Goal: Register for event/course

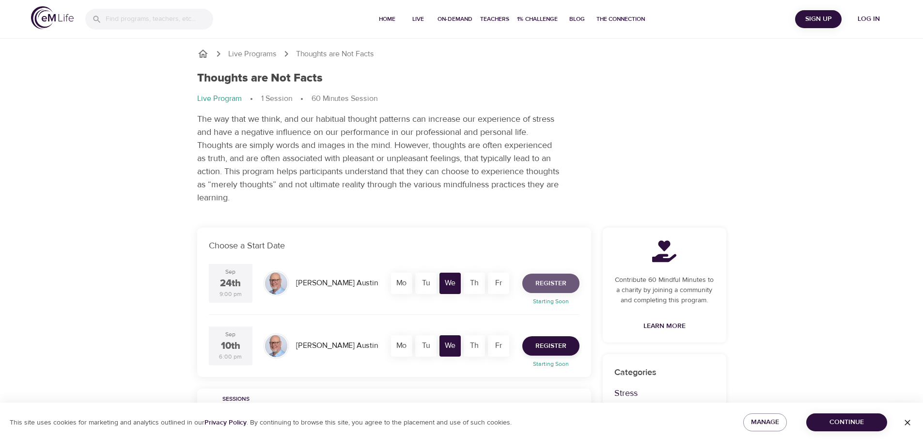
click at [568, 283] on button "Register" at bounding box center [551, 282] width 57 height 19
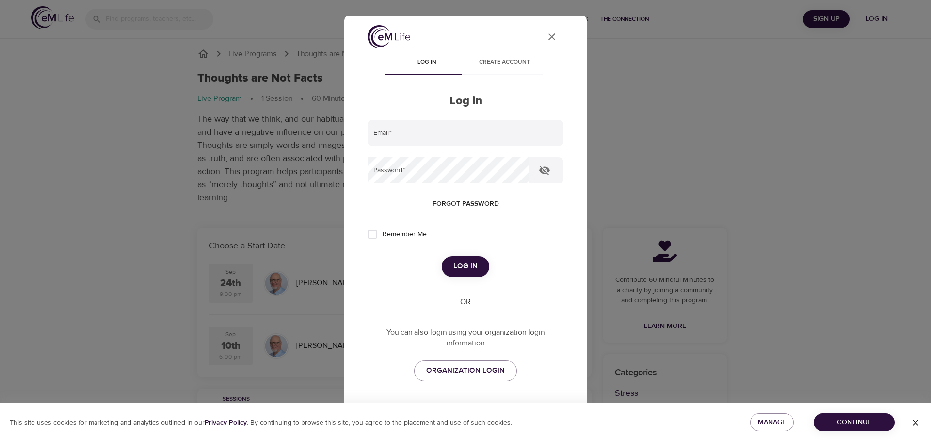
type input "[EMAIL_ADDRESS][DOMAIN_NAME]"
click at [376, 235] on input "Remember Me" at bounding box center [372, 234] width 20 height 20
checkbox input "true"
click at [466, 262] on span "Log in" at bounding box center [465, 266] width 24 height 13
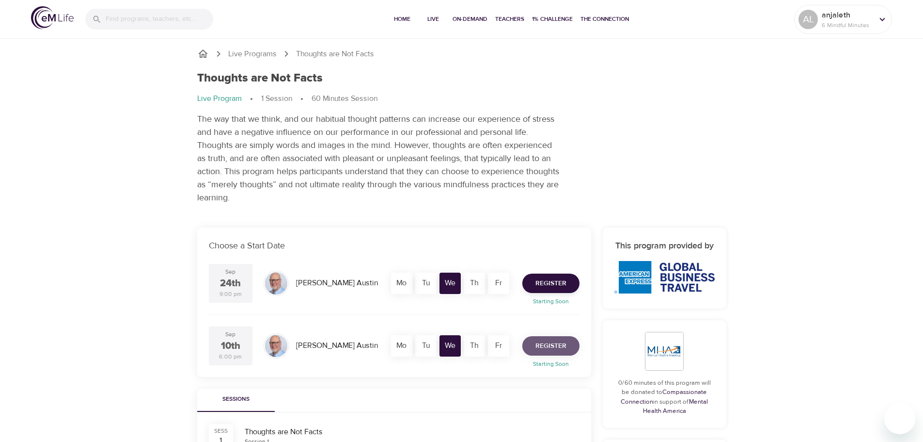
click at [567, 342] on button "Register" at bounding box center [551, 345] width 57 height 19
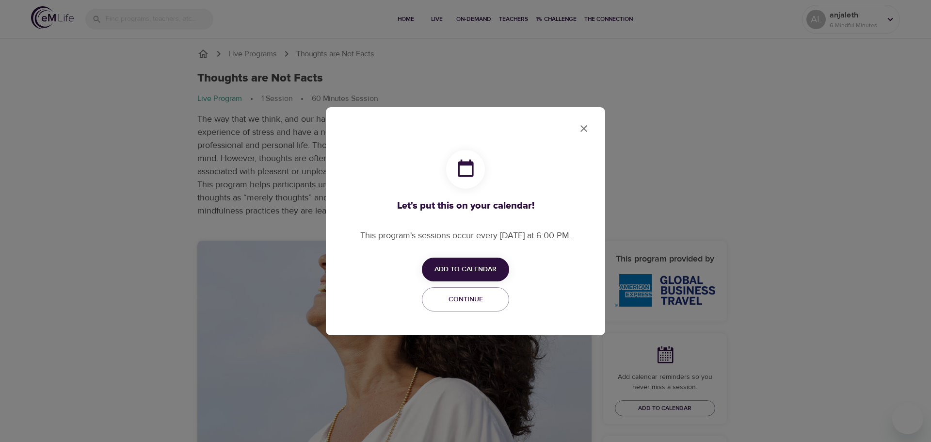
checkbox input "true"
click at [586, 132] on icon "close" at bounding box center [584, 129] width 12 height 12
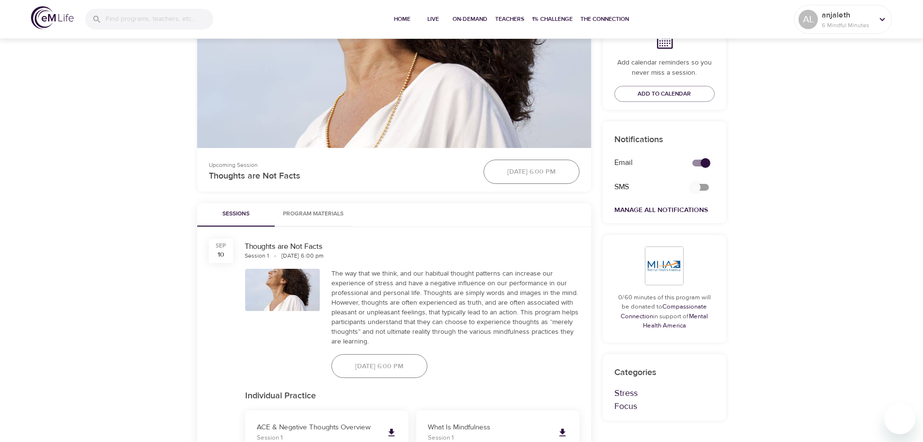
scroll to position [291, 0]
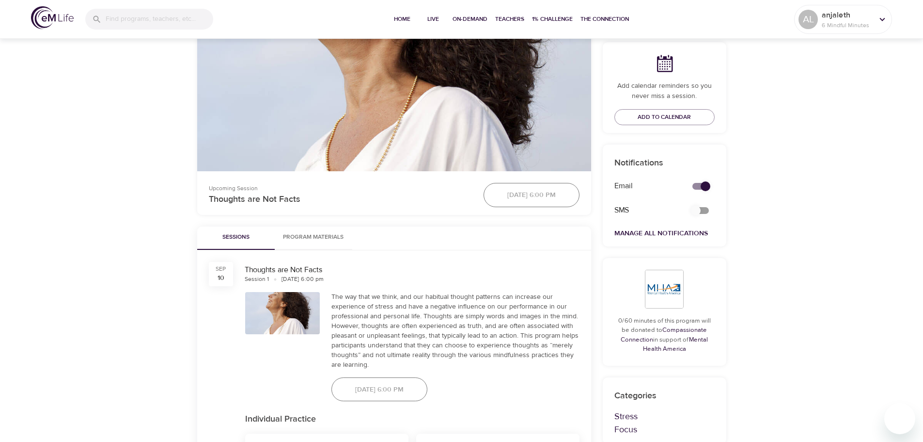
click at [529, 196] on div "[DATE] 6:00 pm" at bounding box center [532, 195] width 108 height 36
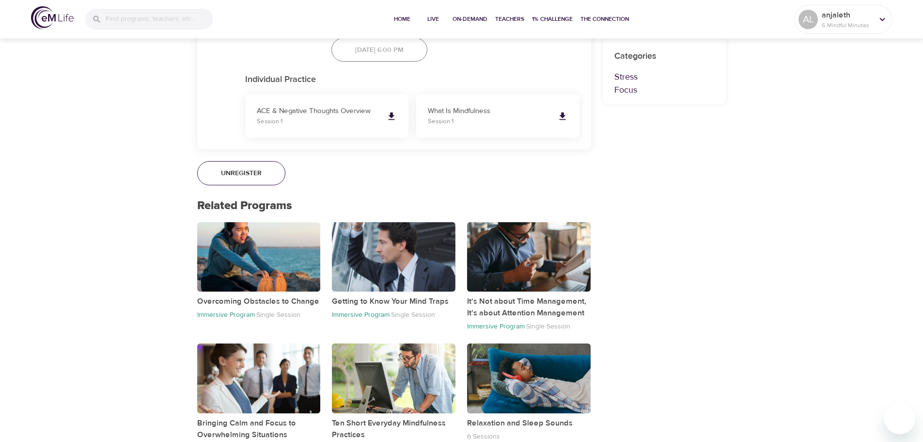
scroll to position [659, 0]
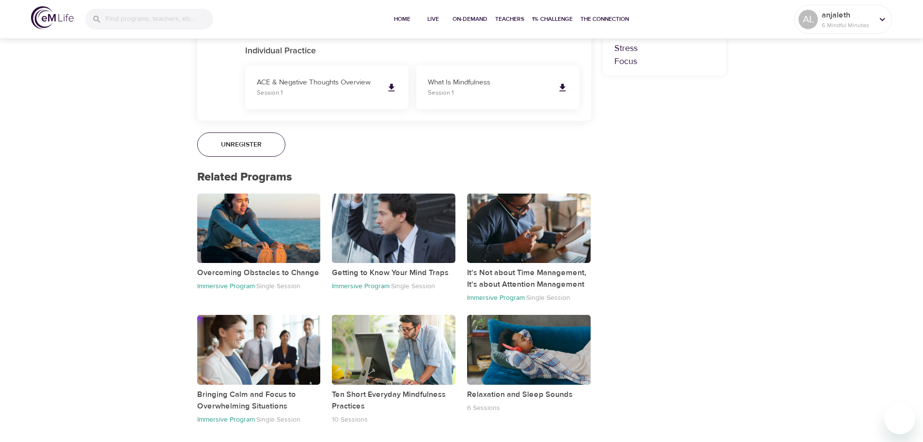
click at [273, 145] on button "Unregister" at bounding box center [241, 144] width 88 height 24
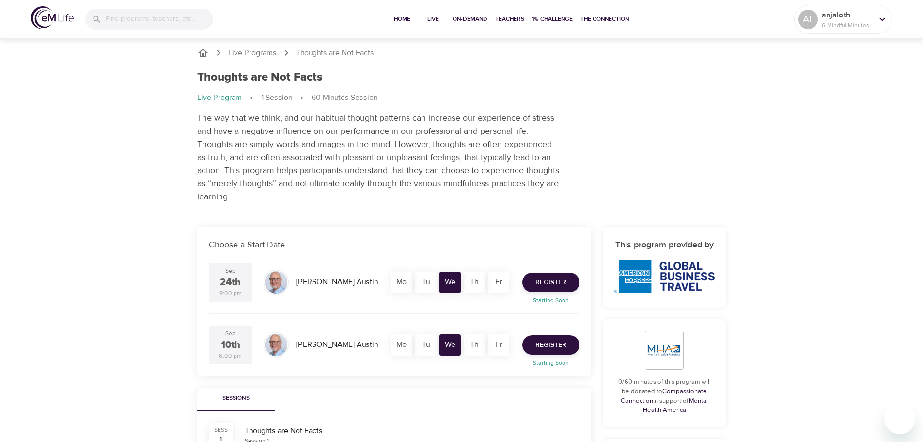
scroll to position [0, 0]
click at [554, 281] on span "Register" at bounding box center [551, 283] width 31 height 12
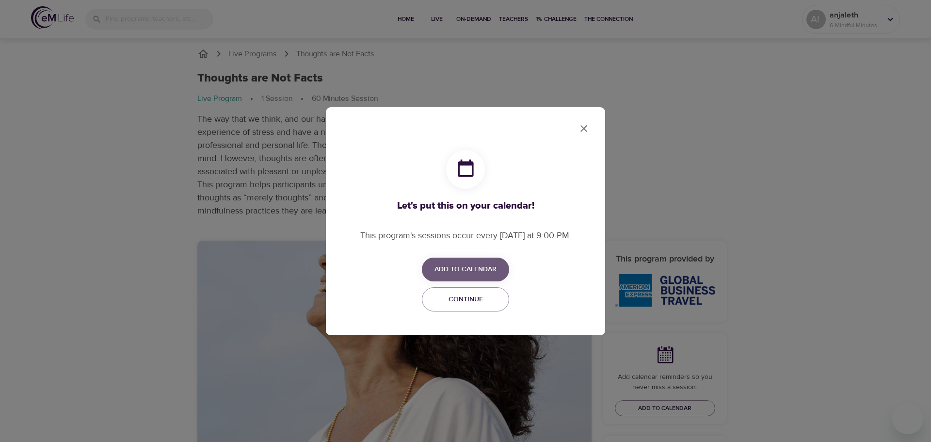
click at [487, 263] on button "Add to Calendar" at bounding box center [465, 269] width 87 height 24
click at [478, 305] on span "Outlook" at bounding box center [472, 307] width 30 height 13
click at [583, 129] on div at bounding box center [465, 221] width 931 height 442
click at [496, 299] on span "Continue" at bounding box center [465, 299] width 75 height 12
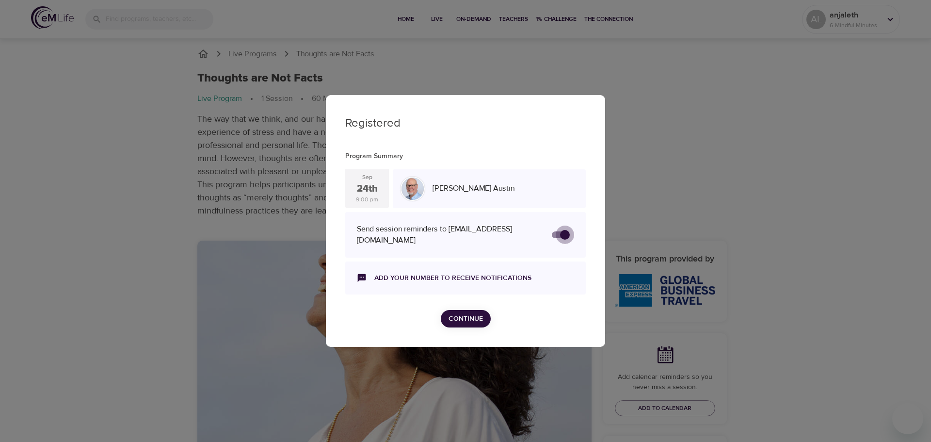
click at [560, 230] on input "secondary checkbox" at bounding box center [564, 234] width 55 height 18
checkbox input "true"
checkbox input "false"
click at [503, 273] on link "Add your number to receive notifications" at bounding box center [452, 278] width 157 height 10
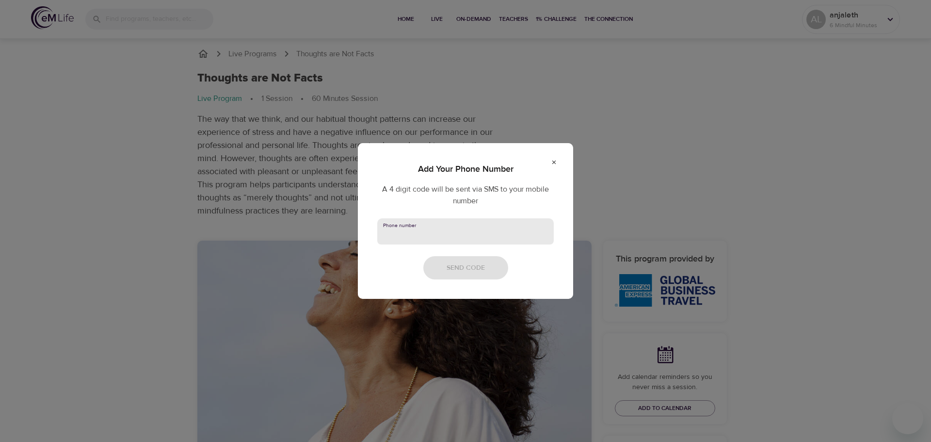
click at [400, 228] on input "text" at bounding box center [465, 231] width 176 height 26
type input "[PHONE_NUMBER]"
click at [483, 265] on span "Send Code" at bounding box center [465, 268] width 38 height 12
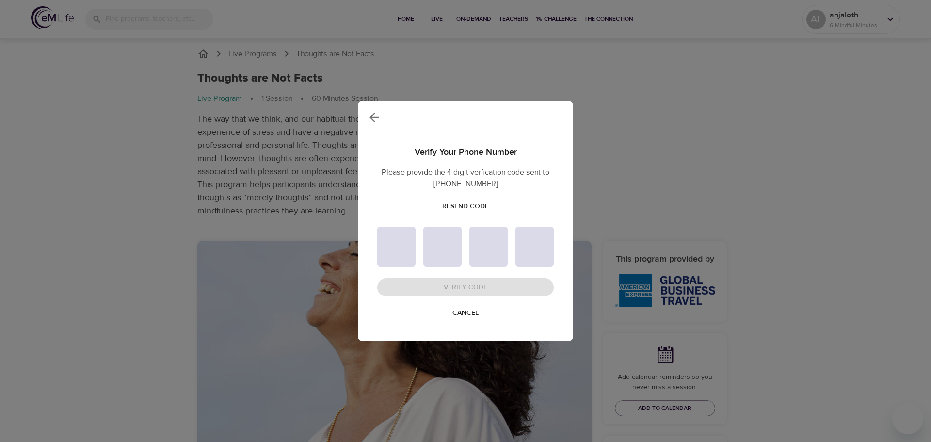
click at [473, 202] on span "Resend Code" at bounding box center [465, 206] width 47 height 12
click at [374, 118] on icon "button" at bounding box center [374, 117] width 10 height 10
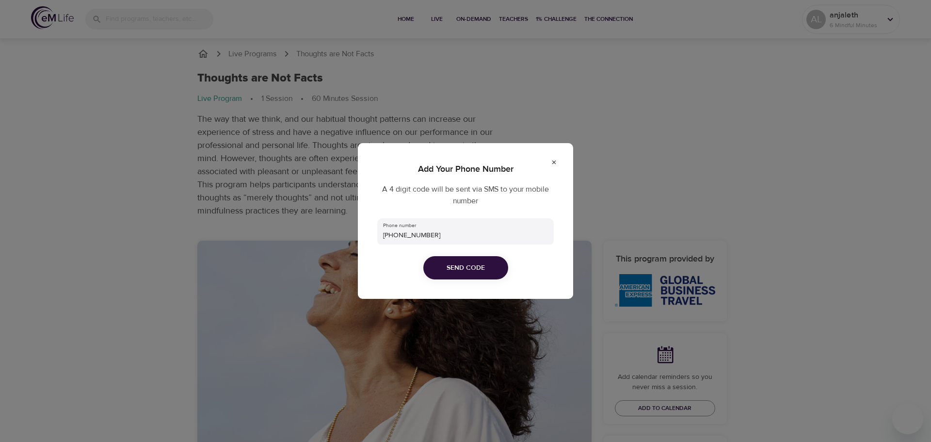
click at [554, 164] on icon at bounding box center [554, 162] width 6 height 6
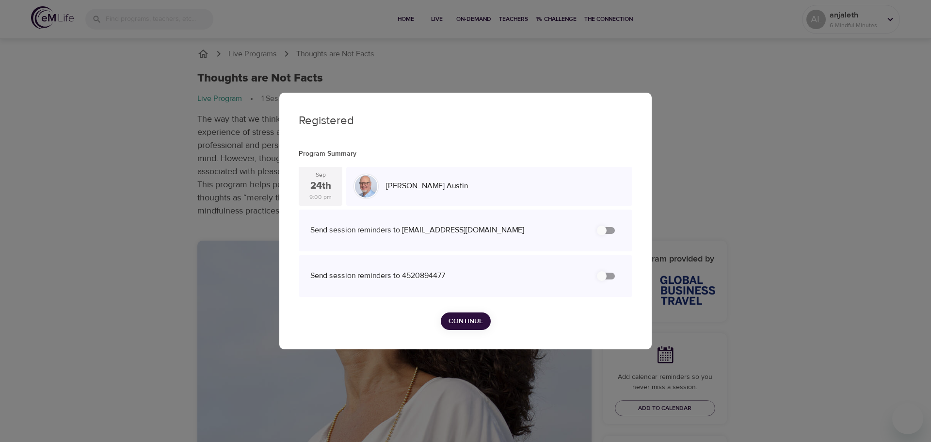
click at [601, 275] on input "secondary checkbox" at bounding box center [601, 276] width 55 height 18
checkbox input "false"
checkbox input "true"
click at [479, 318] on span "Continue" at bounding box center [465, 321] width 34 height 12
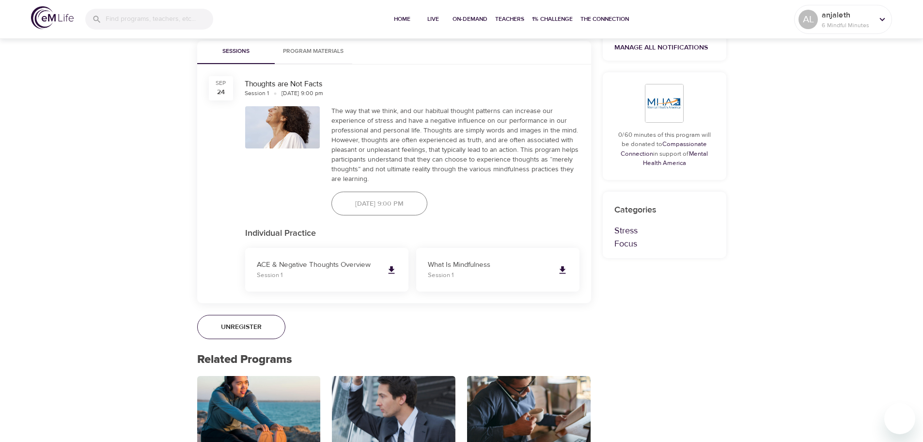
scroll to position [630, 0]
